Goal: Information Seeking & Learning: Understand process/instructions

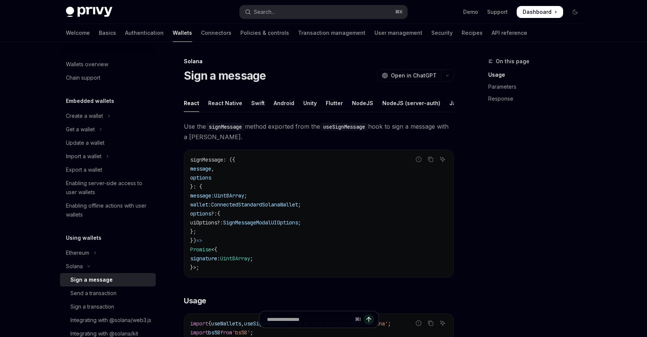
type textarea "*"
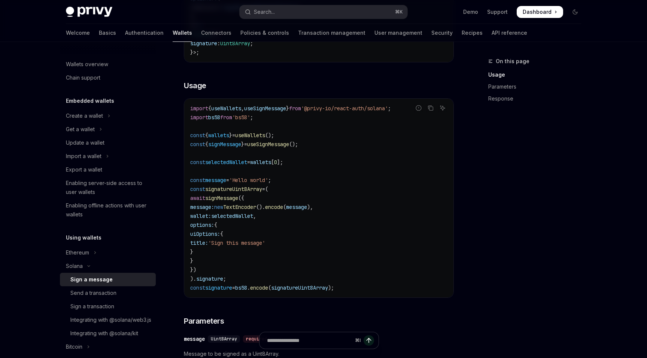
scroll to position [219, 0]
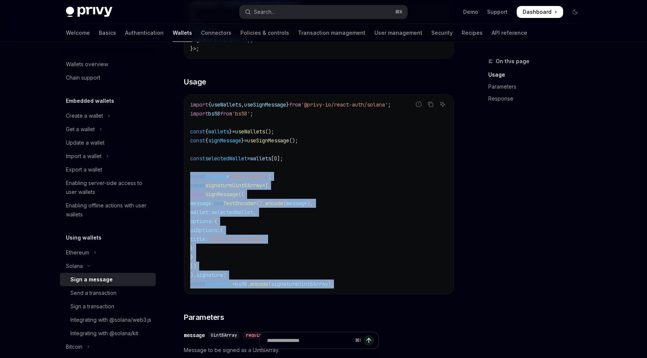
drag, startPoint x: 358, startPoint y: 287, endPoint x: 189, endPoint y: 177, distance: 202.1
click at [189, 177] on div "import { useWallets , useSignMessage } from '@privy-io/react-auth/solana' ; imp…" at bounding box center [318, 194] width 269 height 199
copy code "const message = 'Hello world' ; const signatureUint8Array = ( await signMessage…"
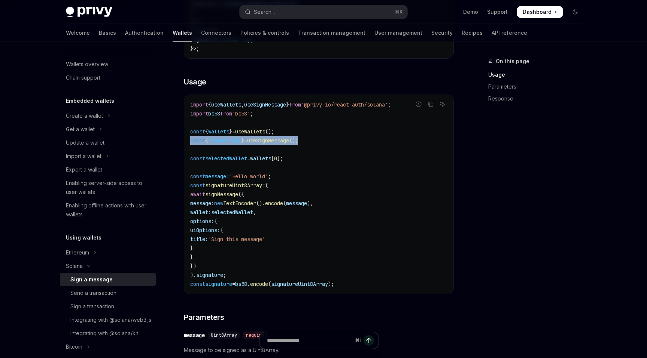
drag, startPoint x: 324, startPoint y: 141, endPoint x: 178, endPoint y: 141, distance: 145.6
click at [178, 141] on div "[PERSON_NAME] Sign a message OpenAI Open in ChatGPT OpenAI Open in ChatGPT Reac…" at bounding box center [248, 267] width 413 height 858
copy span "const { signMessage } = useSignMessage ();"
click at [274, 128] on span "();" at bounding box center [269, 131] width 9 height 7
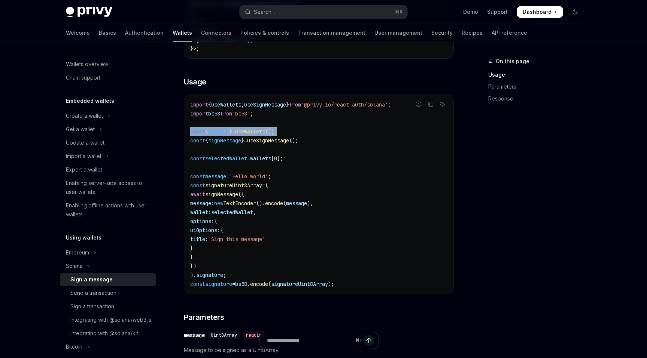
click at [274, 128] on span "();" at bounding box center [269, 131] width 9 height 7
copy code "const { wallets } = useWallets ();"
click at [335, 127] on code "import { useWallets , useSignMessage } from '@privy-io/react-auth/solana' ; imp…" at bounding box center [318, 194] width 257 height 189
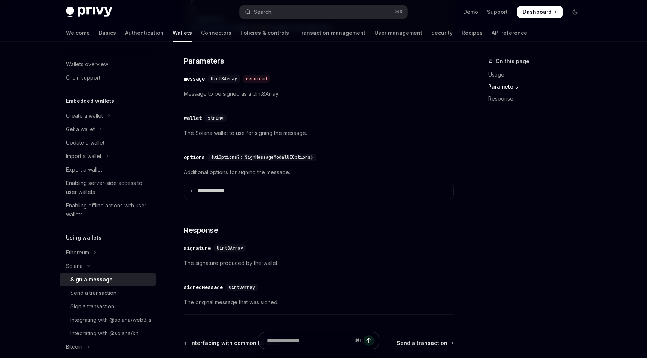
scroll to position [555, 0]
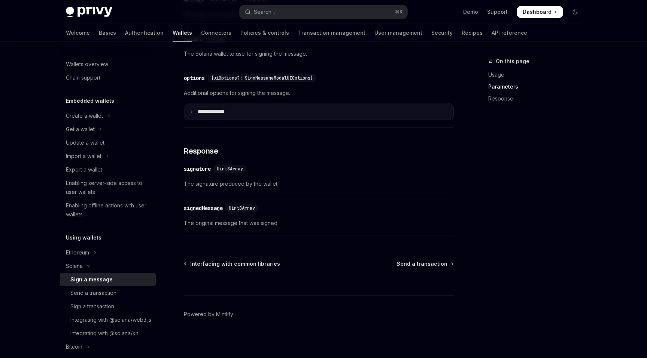
click at [254, 109] on summary "**** *********" at bounding box center [318, 112] width 269 height 16
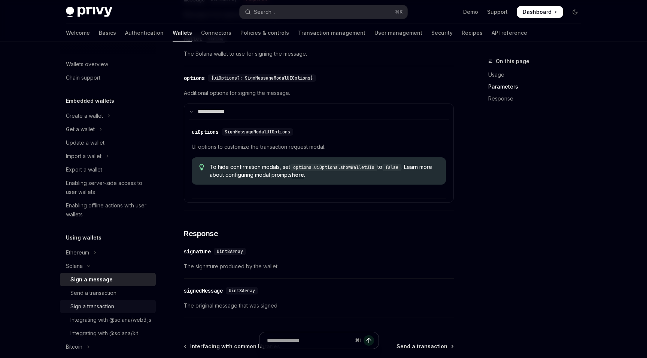
scroll to position [40, 0]
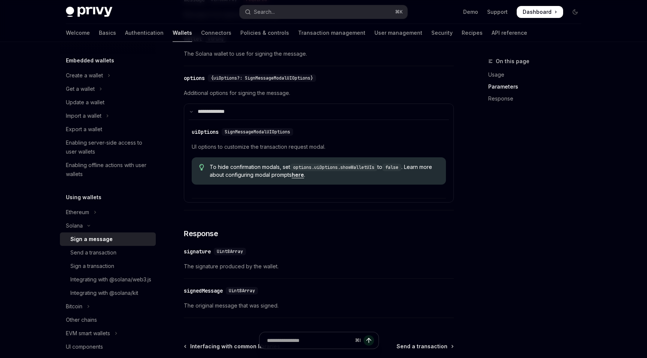
click at [235, 92] on span "Additional options for signing the message." at bounding box center [319, 93] width 270 height 9
click at [237, 92] on span "Additional options for signing the message." at bounding box center [319, 93] width 270 height 9
